Goal: Task Accomplishment & Management: Use online tool/utility

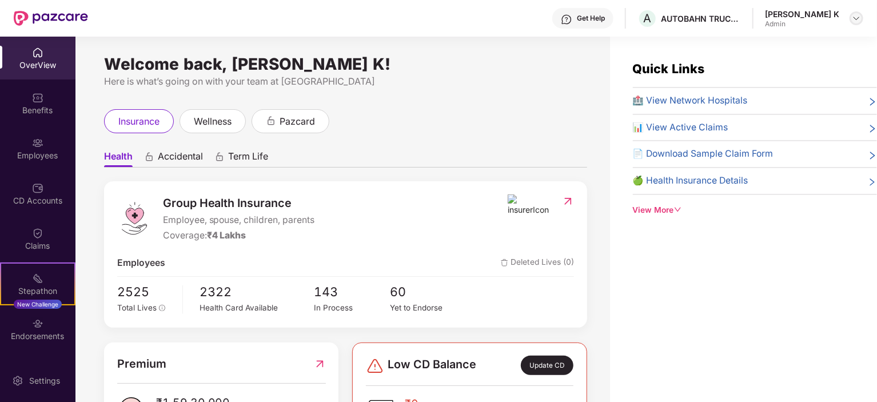
click at [855, 18] on img at bounding box center [856, 18] width 9 height 9
click at [45, 150] on div "Employees" at bounding box center [37, 155] width 75 height 11
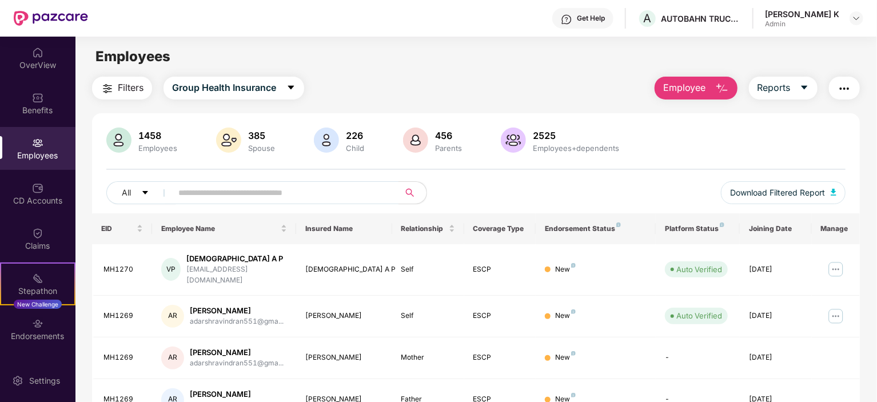
click at [702, 85] on span "Employee" at bounding box center [684, 88] width 43 height 14
click at [803, 87] on icon "caret-down" at bounding box center [804, 88] width 6 height 4
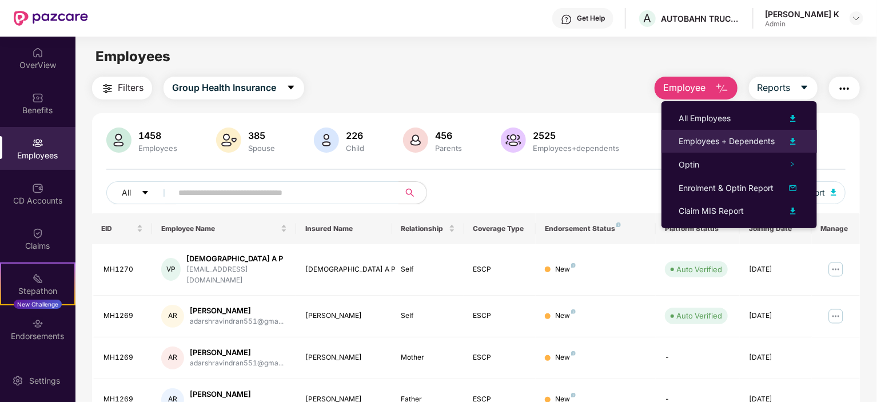
click at [730, 137] on div "Employees + Dependents" at bounding box center [727, 141] width 96 height 13
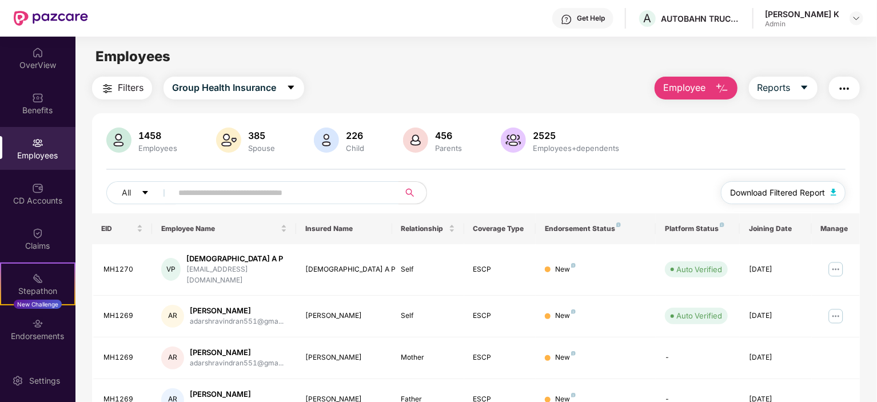
click at [786, 190] on span "Download Filtered Report" at bounding box center [777, 192] width 95 height 13
click at [777, 87] on span "Reports" at bounding box center [774, 88] width 33 height 14
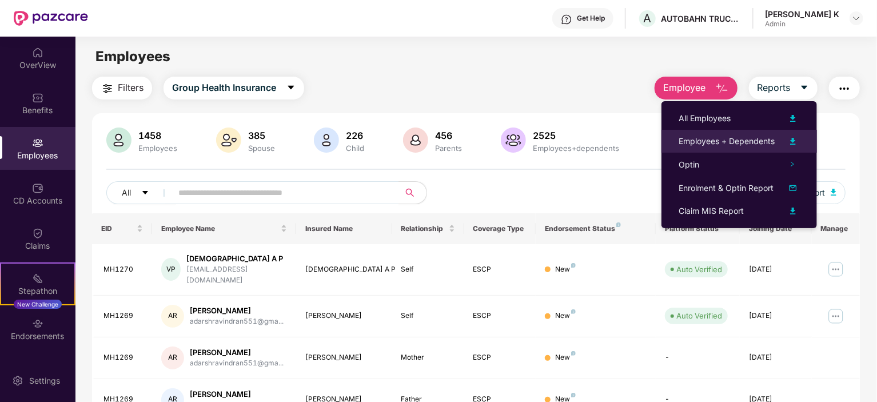
click at [793, 137] on img at bounding box center [793, 141] width 14 height 14
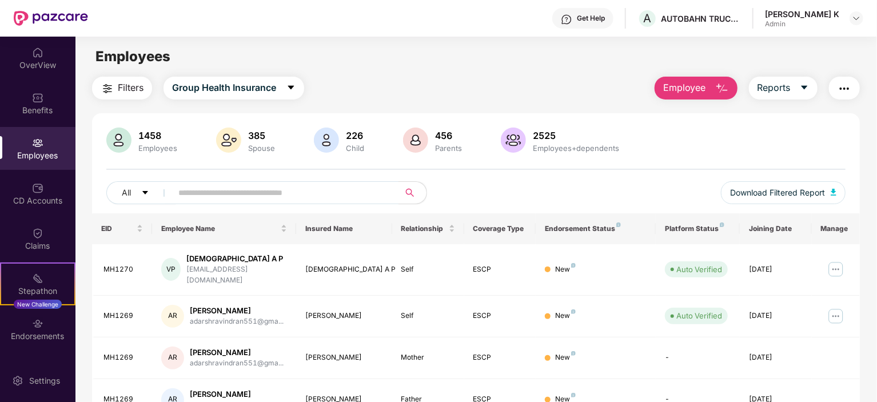
click at [851, 84] on img "button" at bounding box center [845, 89] width 14 height 14
click at [795, 89] on button "Reports" at bounding box center [783, 88] width 69 height 23
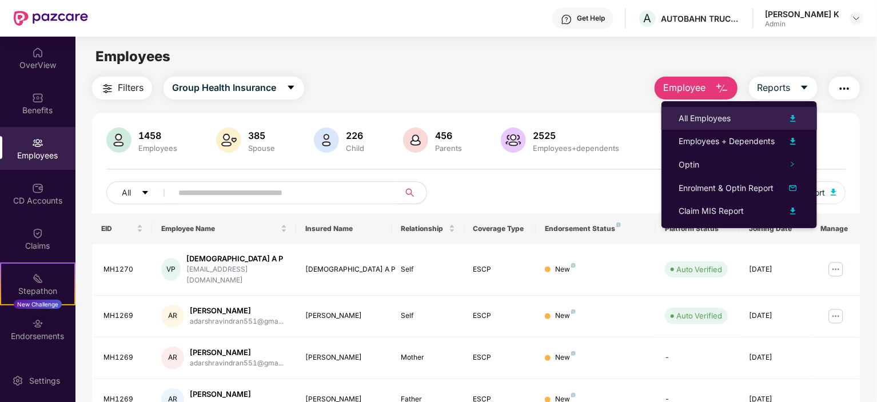
click at [737, 119] on div "All Employees" at bounding box center [739, 119] width 121 height 14
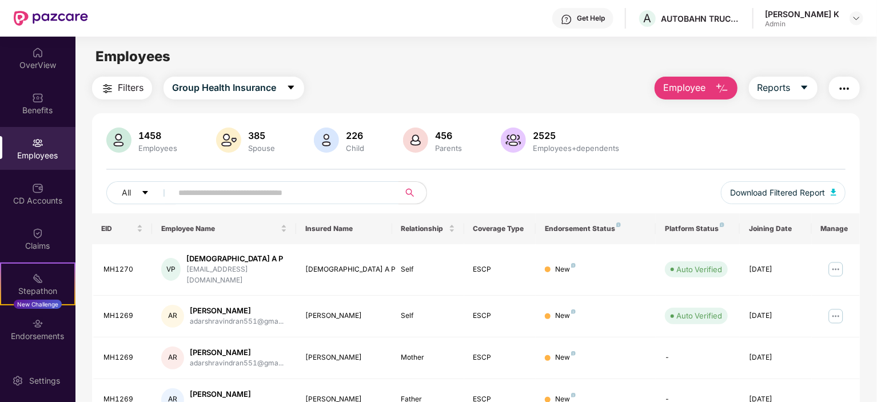
drag, startPoint x: 75, startPoint y: 282, endPoint x: 85, endPoint y: 285, distance: 10.0
click at [85, 285] on body "Get Help A AUTOBAHN TRUCKING [PERSON_NAME] K Admin OverView Benefits Employees …" at bounding box center [438, 201] width 877 height 402
click at [565, 62] on div "Employees" at bounding box center [475, 57] width 801 height 22
click at [790, 87] on span "Reports" at bounding box center [774, 88] width 33 height 14
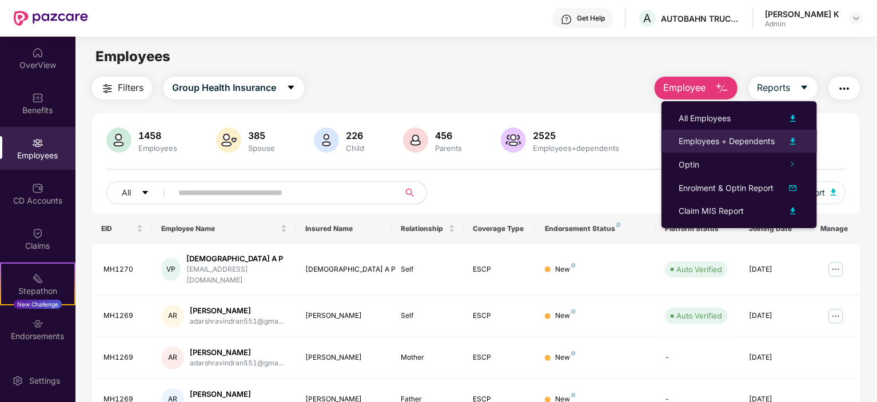
click at [794, 143] on img at bounding box center [793, 141] width 14 height 14
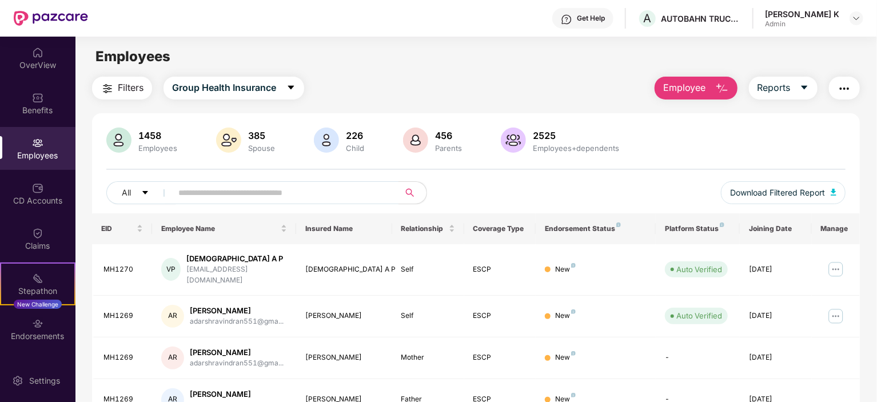
click at [538, 91] on div "Filters Group Health Insurance Employee Reports" at bounding box center [476, 88] width 768 height 23
click at [836, 189] on img "button" at bounding box center [834, 192] width 6 height 7
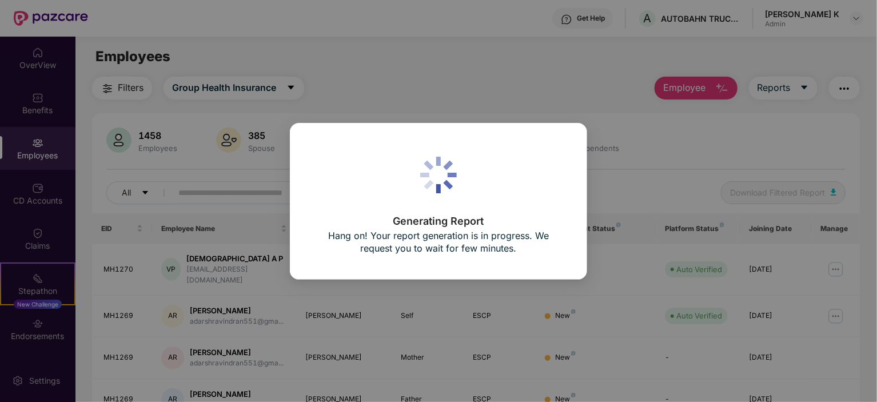
click at [836, 189] on body "Get Help A AUTOBAHN TRUCKING [PERSON_NAME] K Admin OverView Benefits Employees …" at bounding box center [438, 201] width 877 height 402
click at [774, 148] on div "Generating Report Hang on! Your report generation is in progress. We request yo…" at bounding box center [438, 201] width 877 height 402
